Goal: Transaction & Acquisition: Purchase product/service

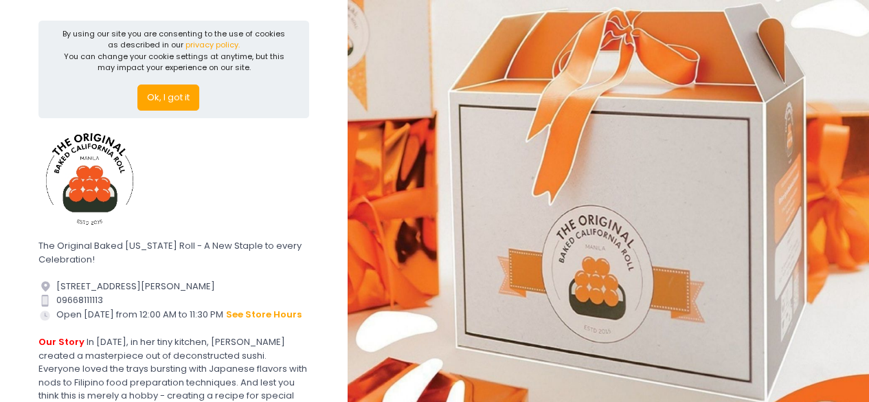
click at [179, 105] on button "Ok, I got it" at bounding box center [168, 98] width 62 height 26
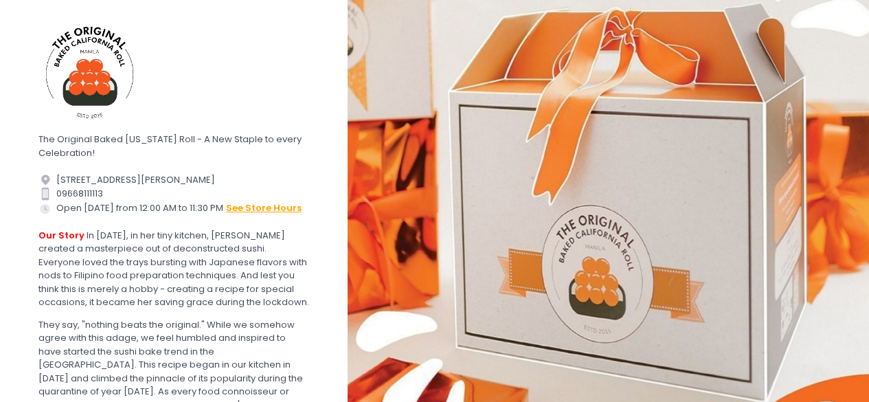
click at [260, 216] on button "see store hours" at bounding box center [263, 208] width 77 height 15
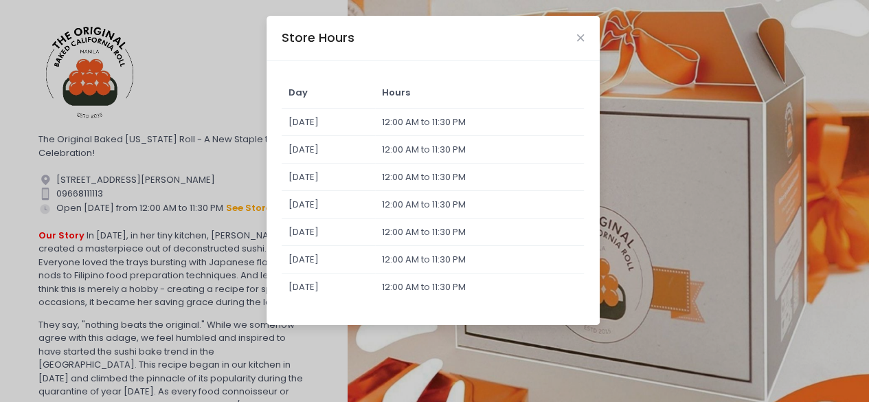
click at [129, 103] on div "Store Hours Day Hours [DATE] 12:00 AM to 11:30 PM [DATE] 12:00 AM to 11:30 PM […" at bounding box center [434, 201] width 869 height 402
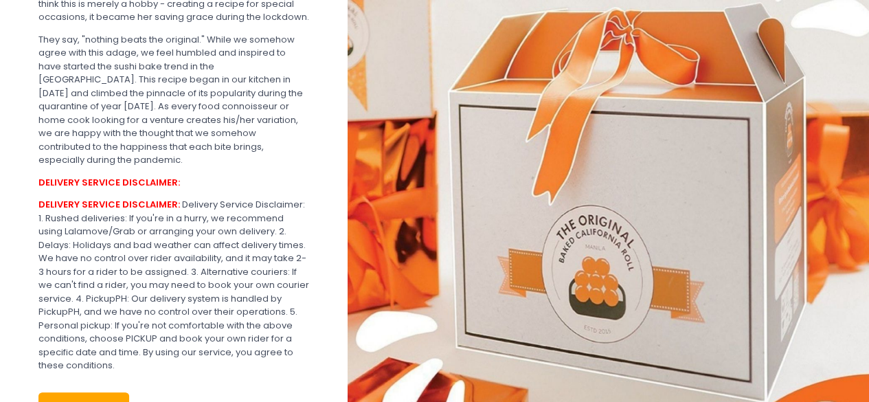
scroll to position [377, 0]
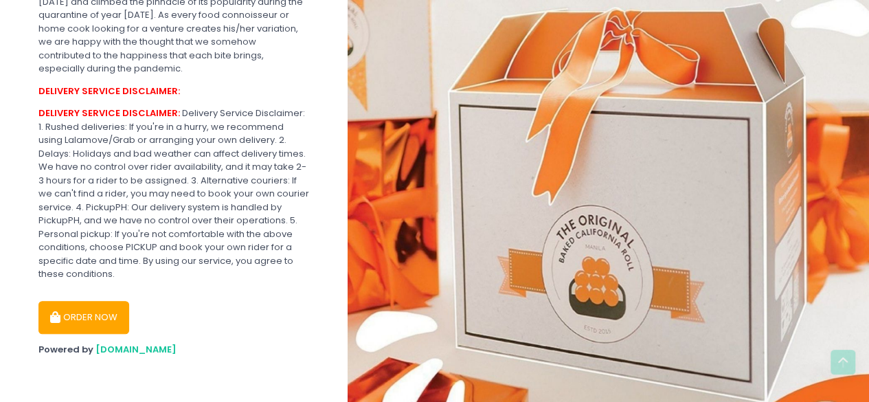
click at [111, 327] on button "ORDER NOW" at bounding box center [83, 317] width 91 height 33
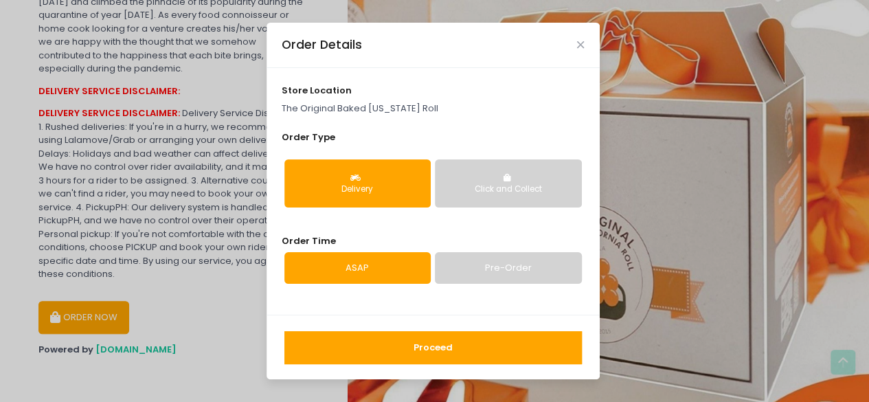
click at [541, 350] on button "Proceed" at bounding box center [434, 347] width 298 height 33
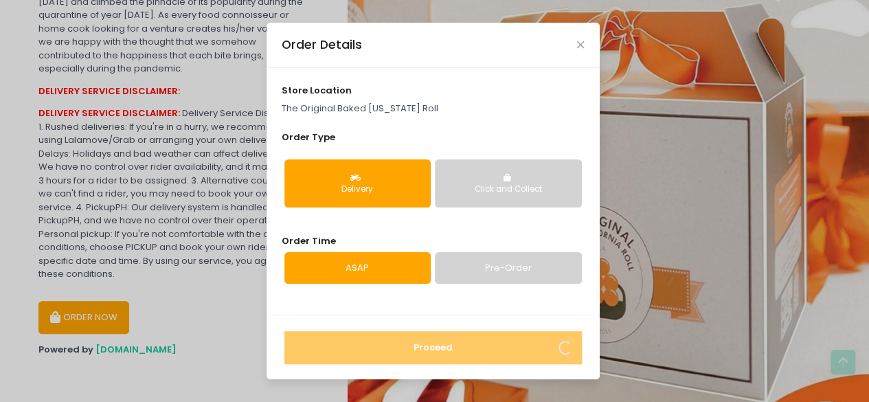
click at [492, 266] on link "Pre-Order" at bounding box center [508, 268] width 146 height 32
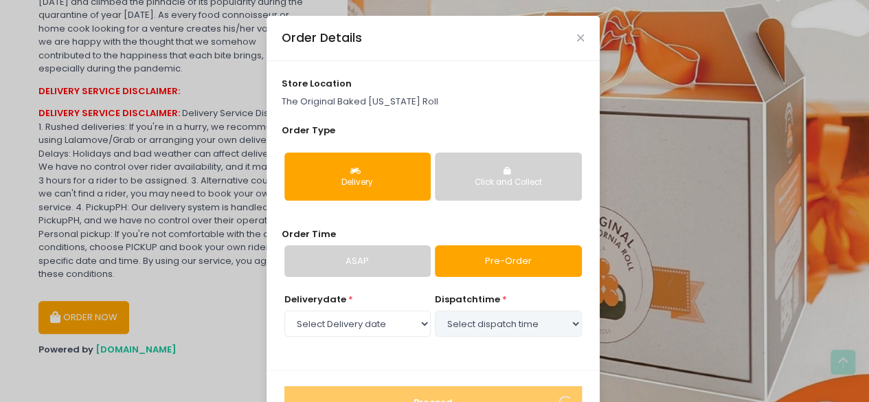
select select "[DATE]"
click at [474, 318] on select "Select dispatch time 02:00 PM - 02:30 PM 02:30 PM - 03:00 PM 03:00 PM - 03:30 P…" at bounding box center [508, 324] width 146 height 26
select select "14:00"
click at [435, 311] on select "Select dispatch time 02:00 PM - 02:30 PM 02:30 PM - 03:00 PM 03:00 PM - 03:30 P…" at bounding box center [508, 324] width 146 height 26
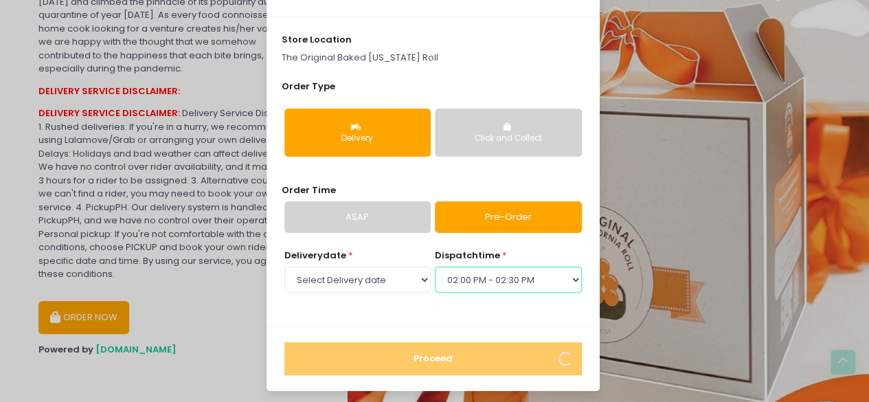
scroll to position [47, 0]
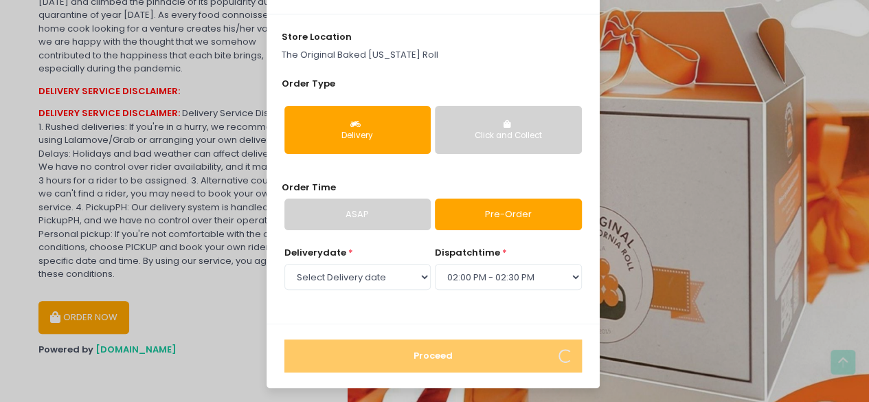
click at [388, 219] on link "ASAP" at bounding box center [358, 215] width 146 height 32
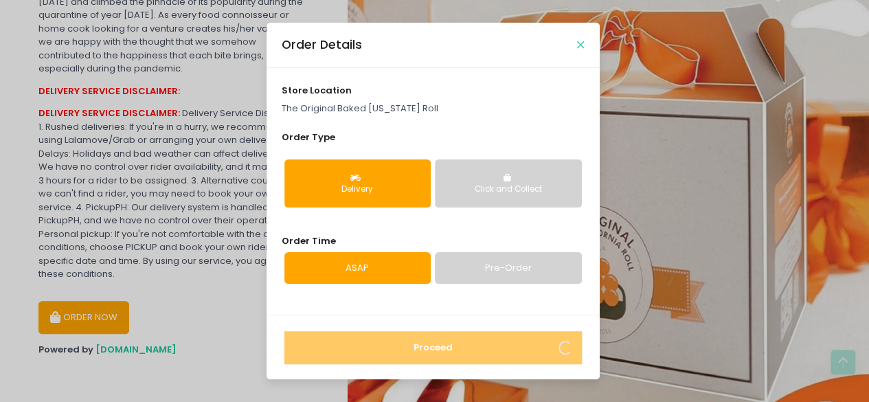
click at [581, 45] on icon "Close" at bounding box center [580, 45] width 7 height 10
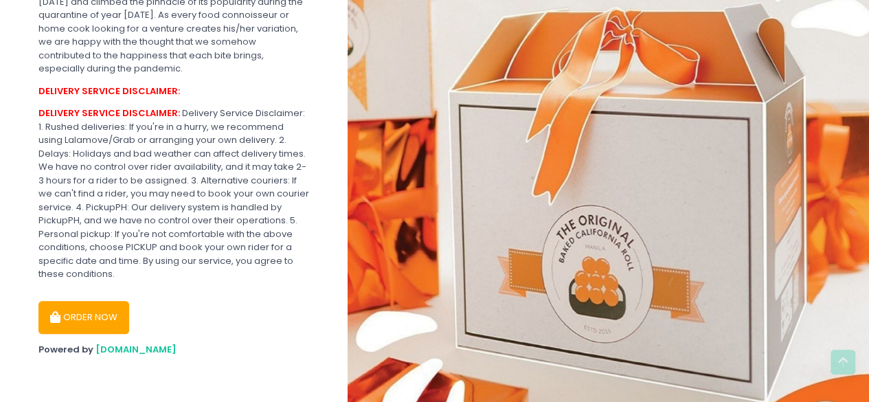
click at [111, 311] on button "ORDER NOW" at bounding box center [83, 317] width 91 height 33
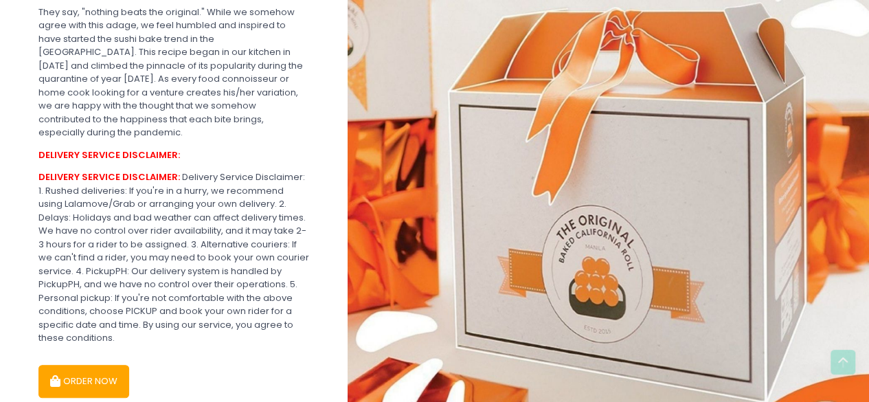
scroll to position [377, 0]
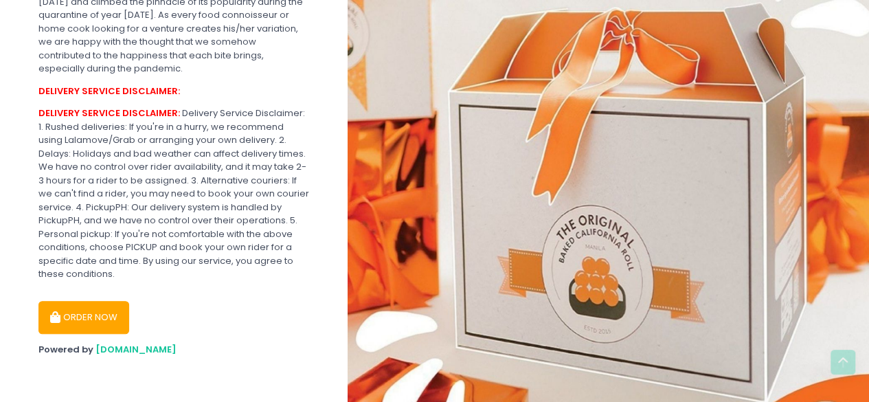
click at [108, 314] on button "ORDER NOW" at bounding box center [83, 317] width 91 height 33
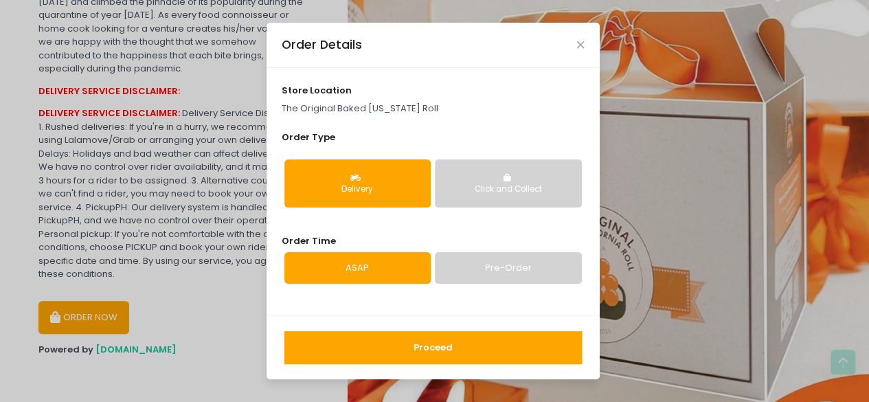
click at [417, 348] on button "Proceed" at bounding box center [434, 347] width 298 height 33
